Goal: Task Accomplishment & Management: Manage account settings

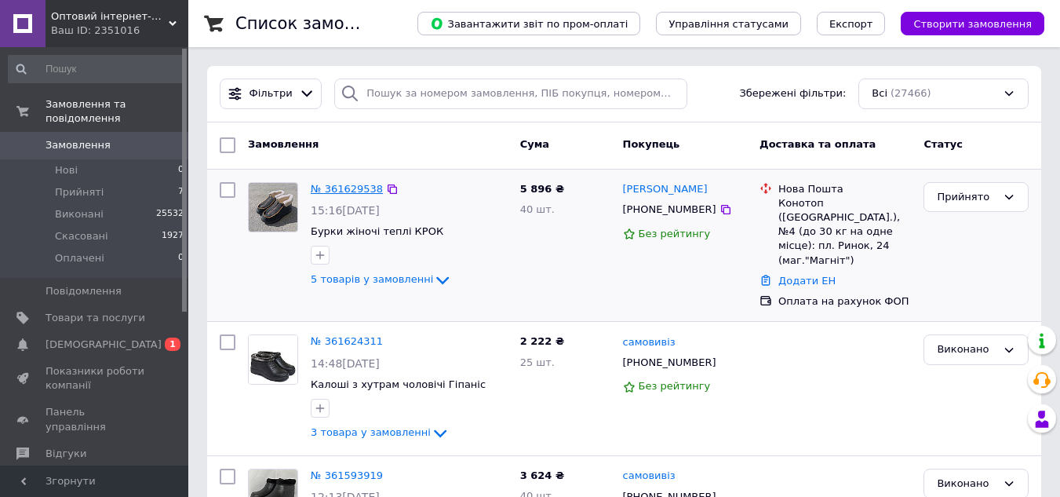
click at [337, 188] on link "№ 361629538" at bounding box center [347, 189] width 72 height 12
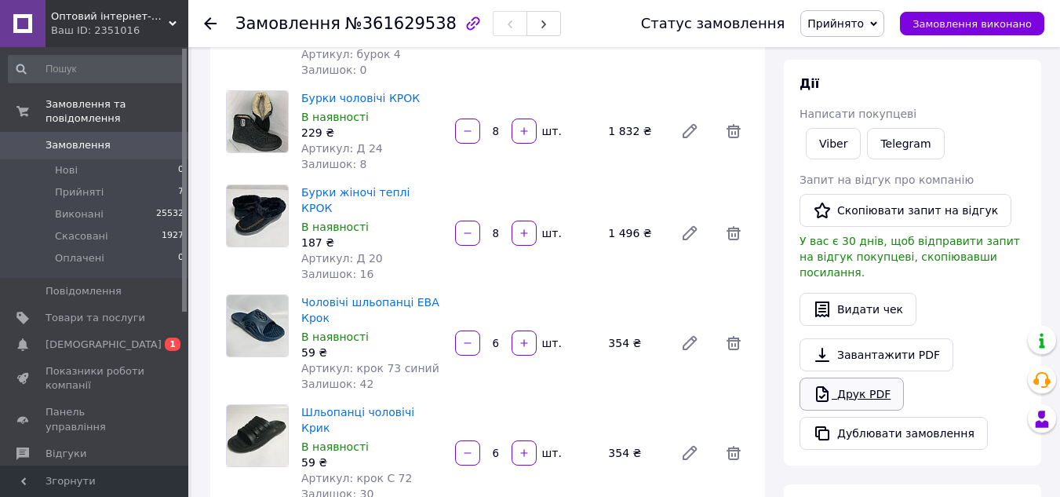
scroll to position [235, 0]
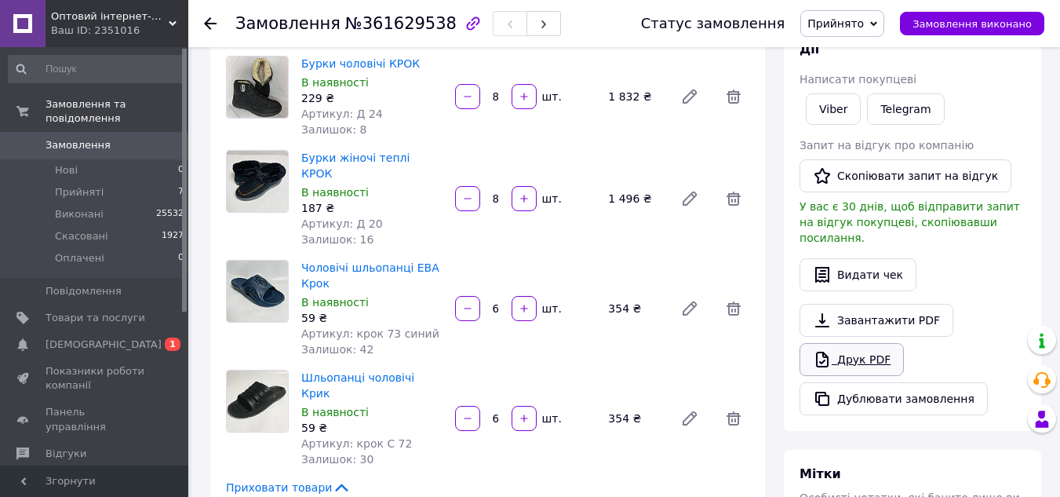
click at [863, 346] on link "Друк PDF" at bounding box center [852, 359] width 104 height 33
click at [117, 181] on li "Прийняті 7" at bounding box center [96, 192] width 193 height 22
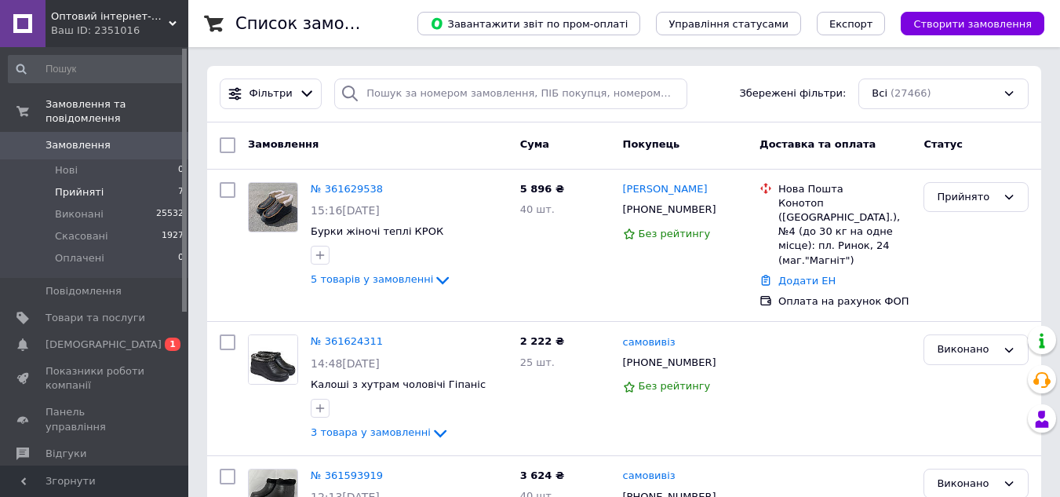
click at [108, 181] on li "Прийняті 7" at bounding box center [96, 192] width 193 height 22
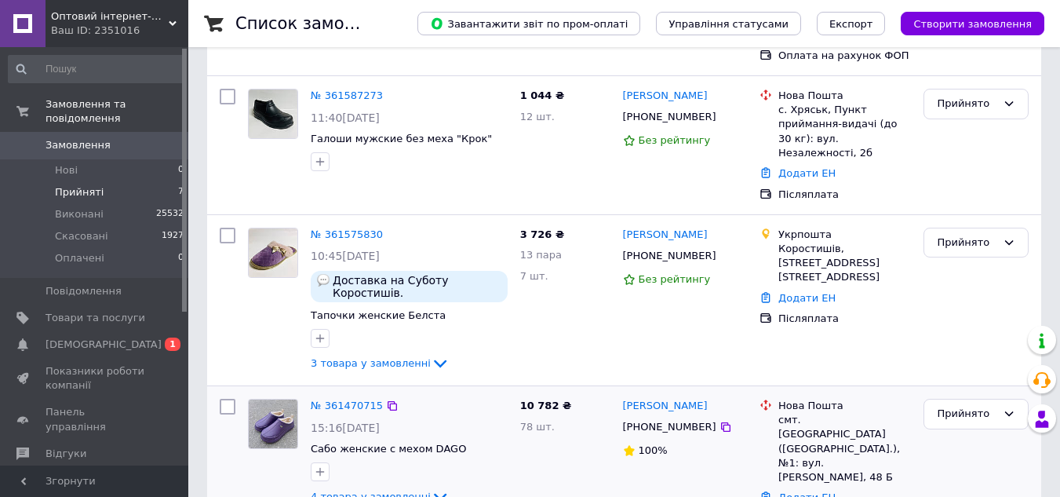
scroll to position [314, 0]
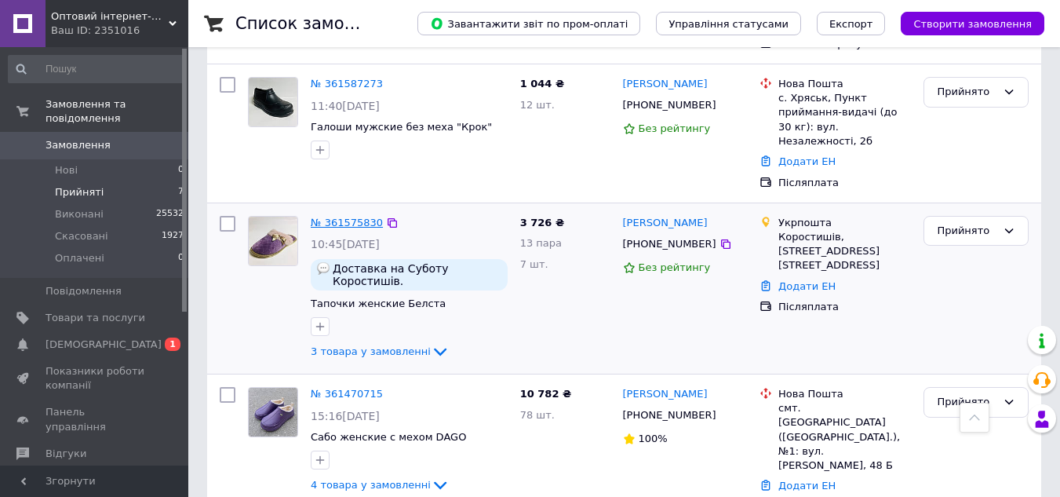
click at [344, 217] on link "№ 361575830" at bounding box center [347, 223] width 72 height 12
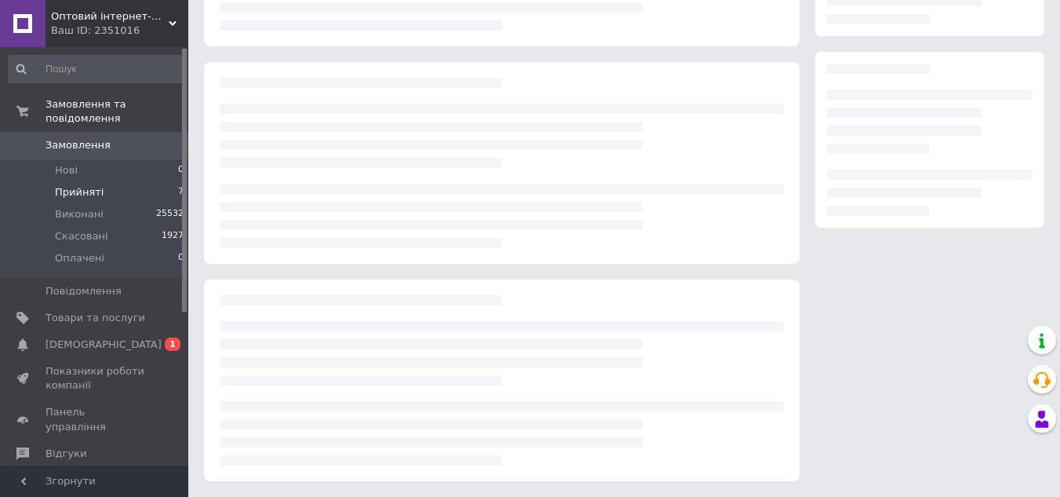
scroll to position [314, 0]
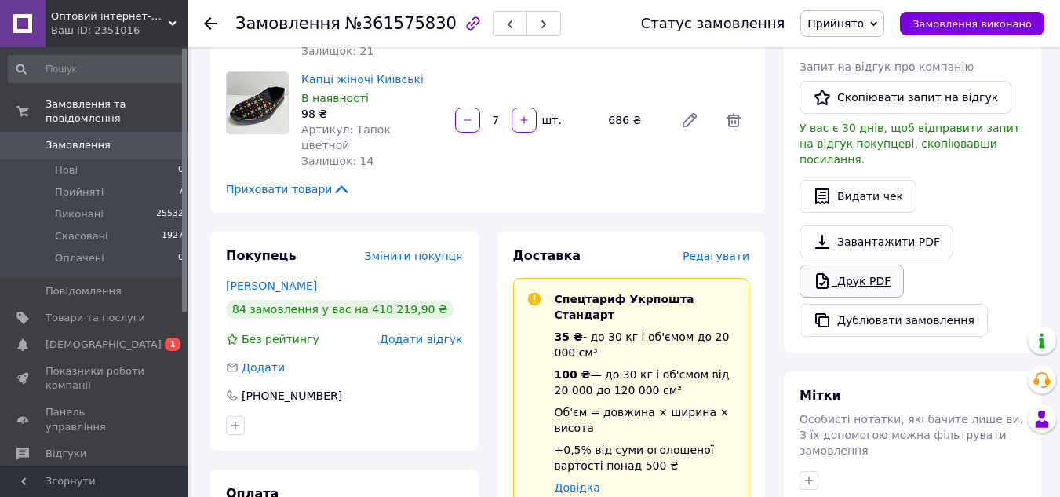
click at [857, 268] on link "Друк PDF" at bounding box center [852, 280] width 104 height 33
click at [90, 185] on span "Прийняті" at bounding box center [79, 192] width 49 height 14
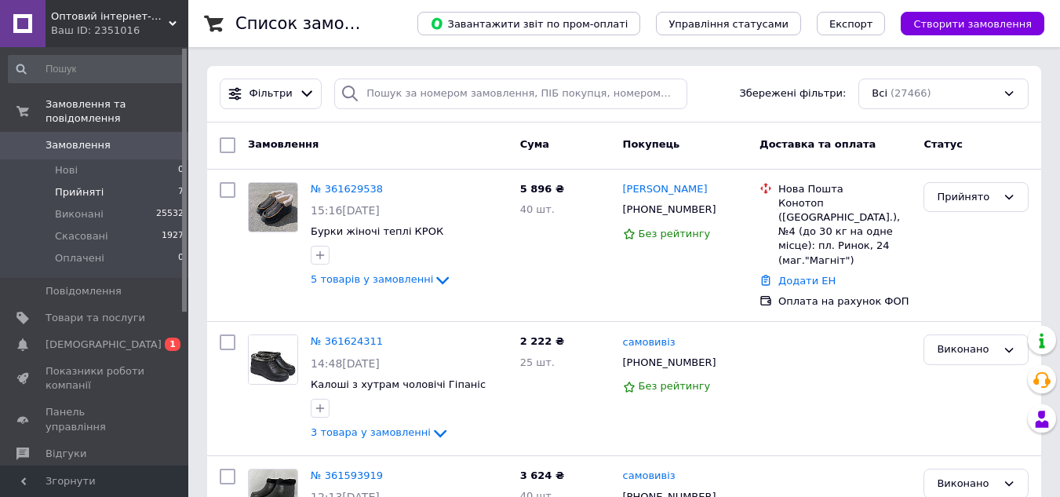
click at [56, 185] on span "Прийняті" at bounding box center [79, 192] width 49 height 14
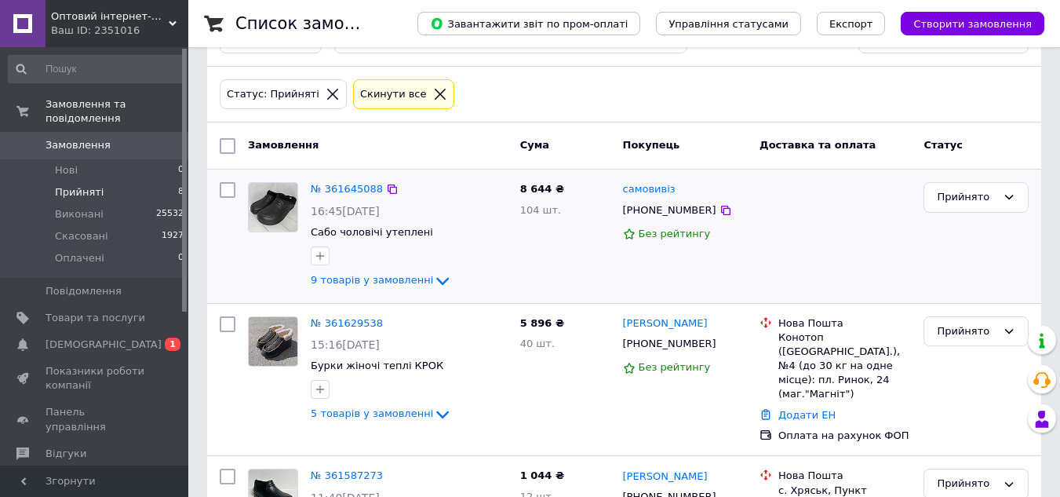
scroll to position [78, 0]
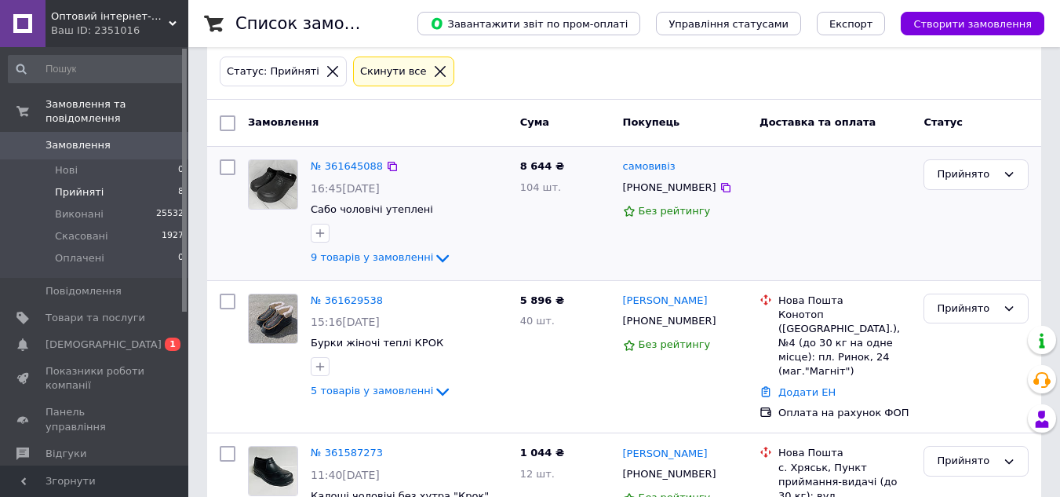
click at [274, 185] on img at bounding box center [273, 184] width 49 height 49
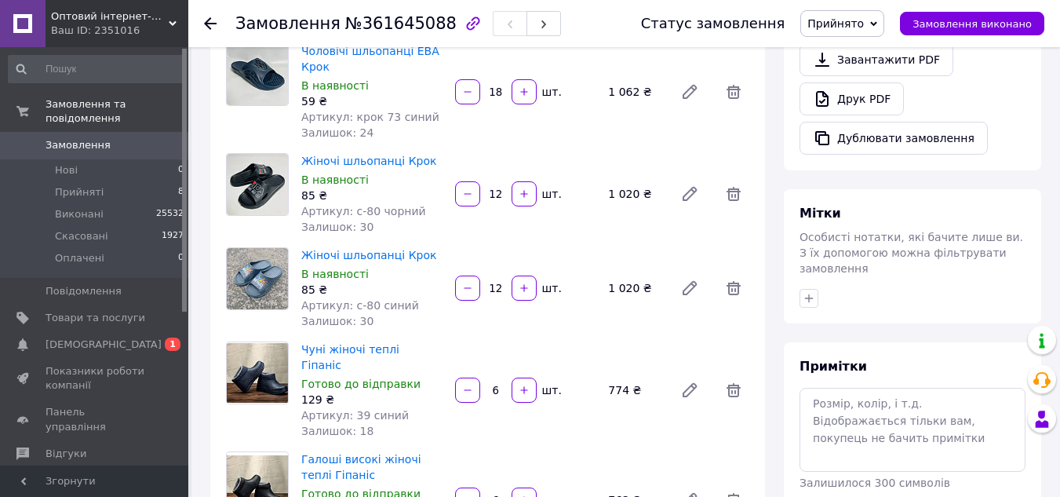
scroll to position [392, 0]
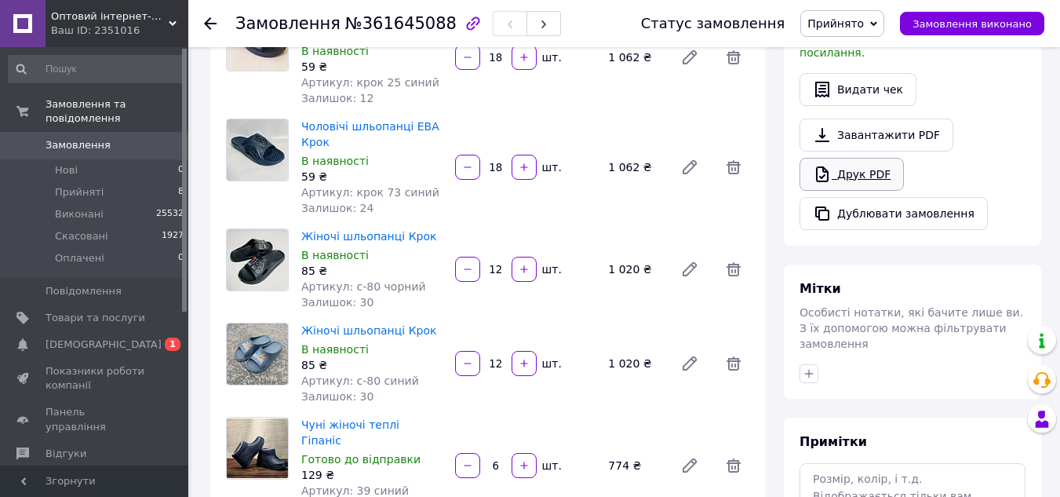
click at [851, 159] on link "Друк PDF" at bounding box center [852, 174] width 104 height 33
